Goal: Task Accomplishment & Management: Complete application form

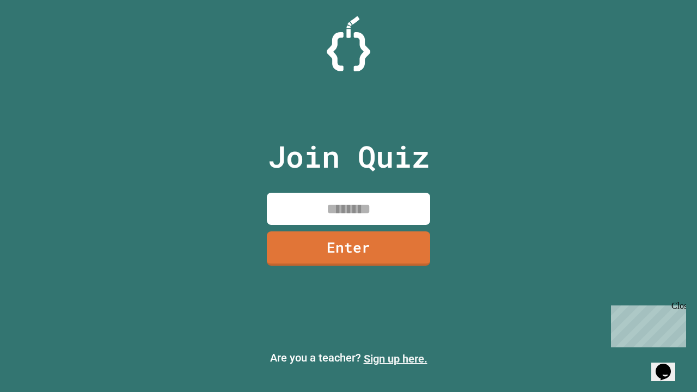
click at [395, 359] on link "Sign up here." at bounding box center [396, 358] width 64 height 13
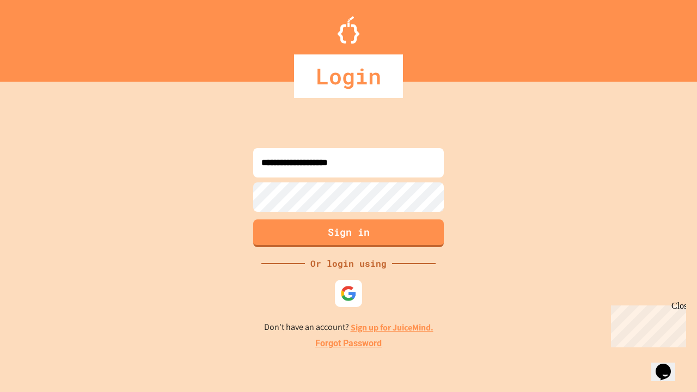
type input "**********"
